Goal: Check status: Check status

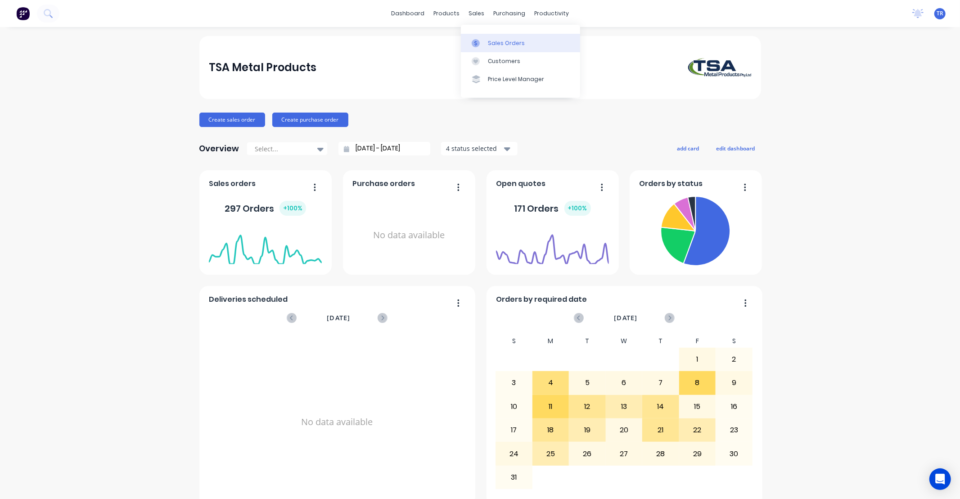
click at [487, 38] on link "Sales Orders" at bounding box center [520, 43] width 119 height 18
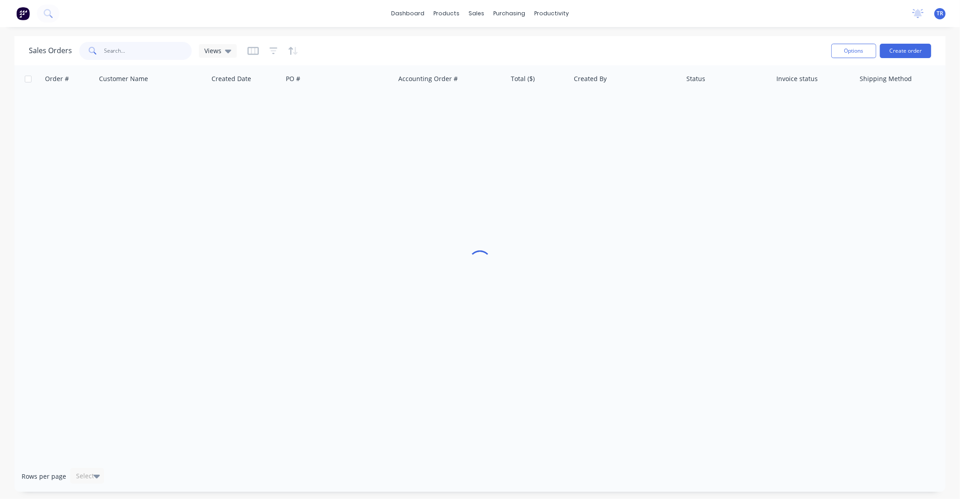
click at [160, 53] on input "text" at bounding box center [148, 51] width 88 height 18
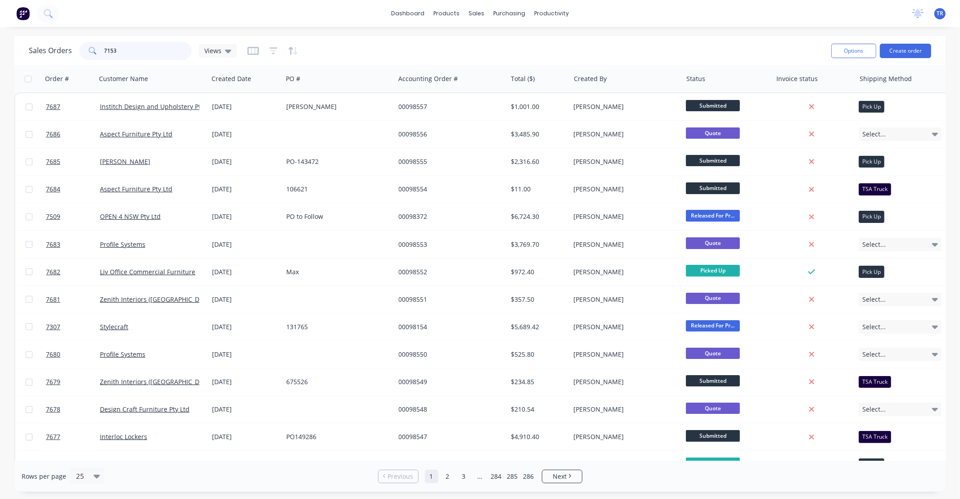
type input "7153"
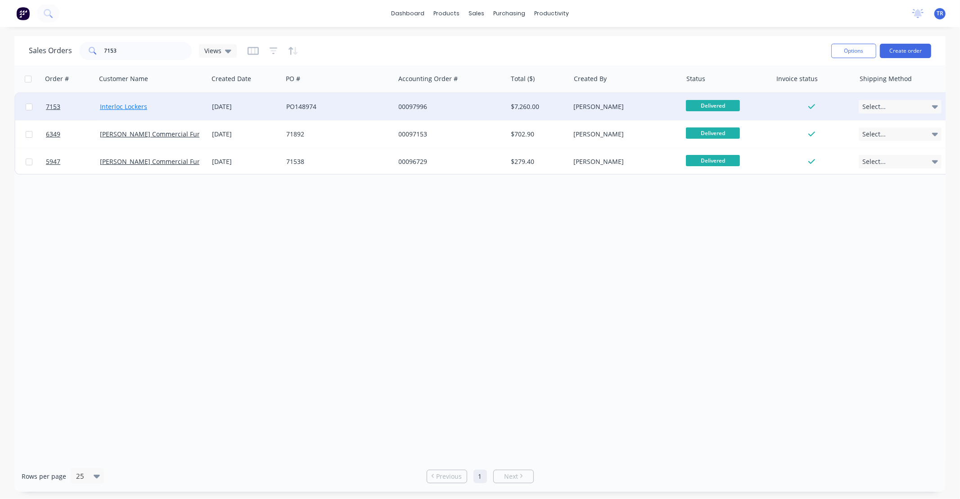
click at [140, 102] on link "Interloc Lockers" at bounding box center [123, 106] width 47 height 9
click at [142, 106] on link "Interloc Lockers" at bounding box center [123, 106] width 47 height 9
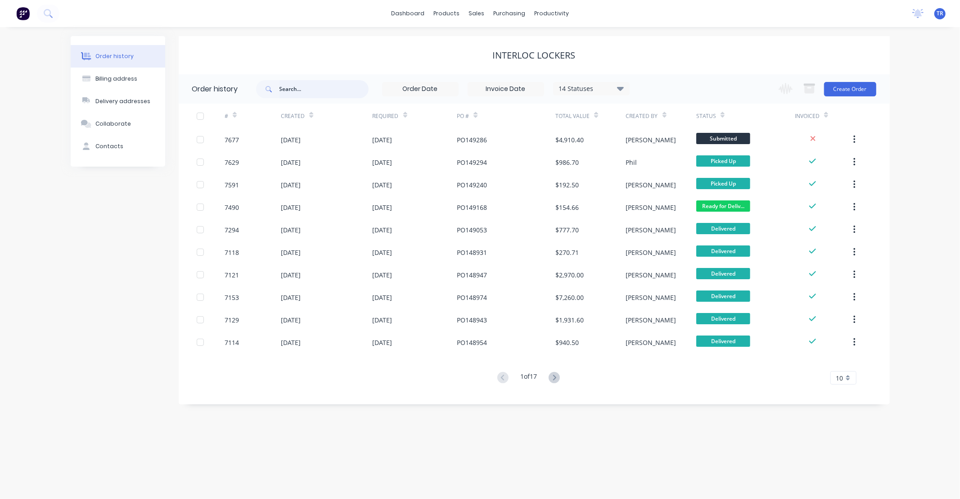
click at [304, 90] on input "text" at bounding box center [324, 89] width 89 height 18
type input "7153"
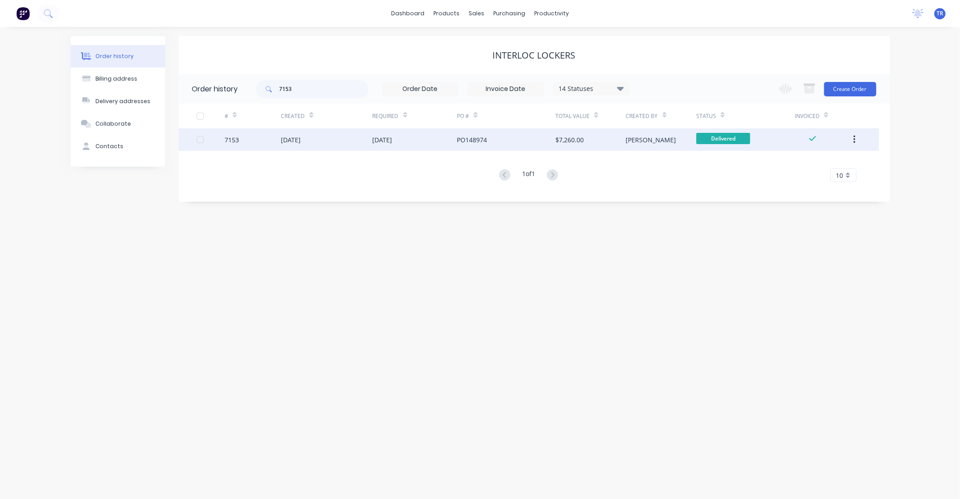
click at [301, 142] on div "[DATE]" at bounding box center [291, 139] width 20 height 9
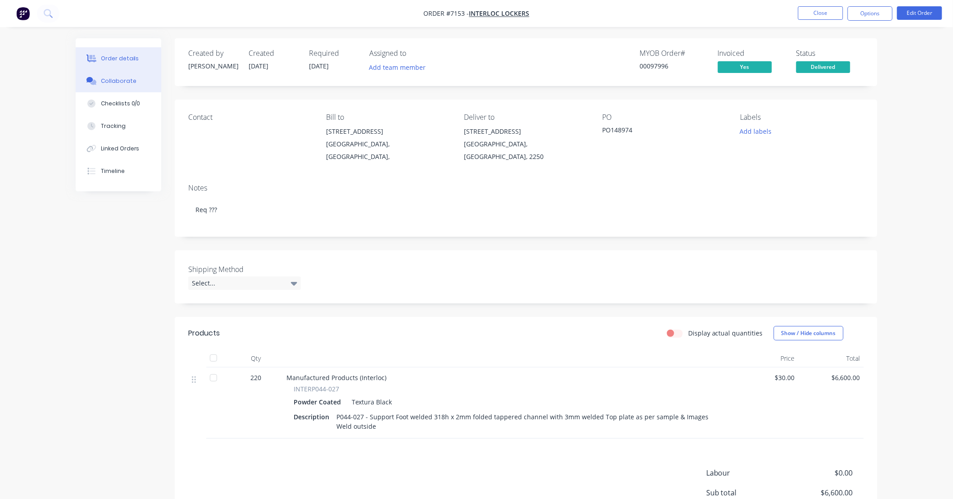
click at [129, 74] on button "Collaborate" at bounding box center [119, 81] width 86 height 23
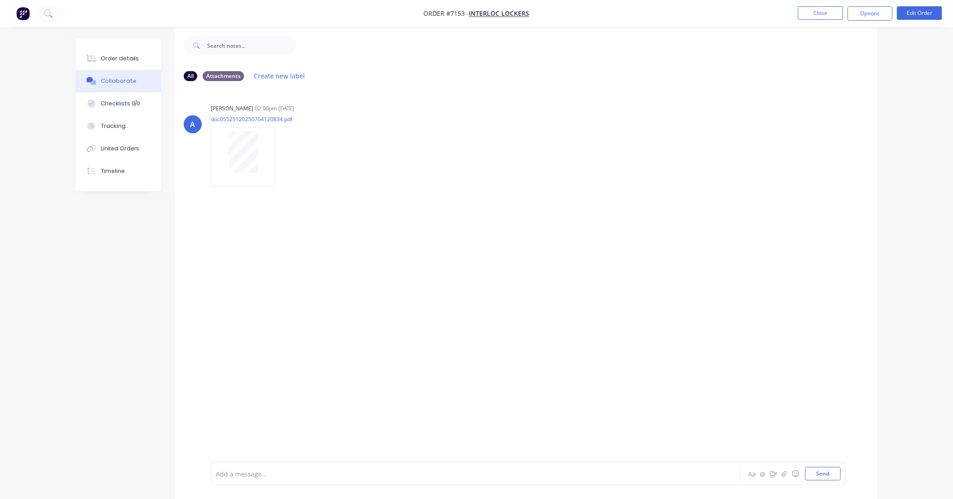
scroll to position [14, 0]
click at [824, 15] on button "Close" at bounding box center [820, 13] width 45 height 14
